Goal: Navigation & Orientation: Find specific page/section

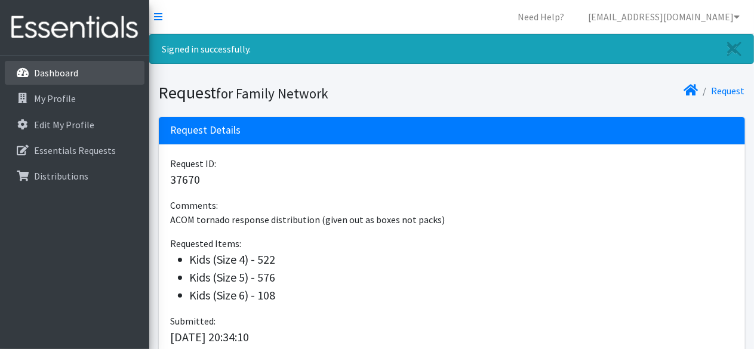
click at [78, 78] on link "Dashboard" at bounding box center [75, 73] width 140 height 24
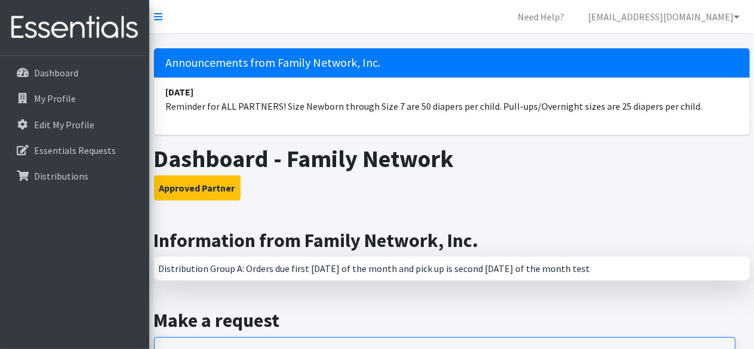
drag, startPoint x: 589, startPoint y: 267, endPoint x: 569, endPoint y: 268, distance: 20.3
click at [569, 268] on div "Distribution Group A: Orders due first [DATE] of the month and pick up is secon…" at bounding box center [452, 269] width 596 height 24
